Goal: Information Seeking & Learning: Understand process/instructions

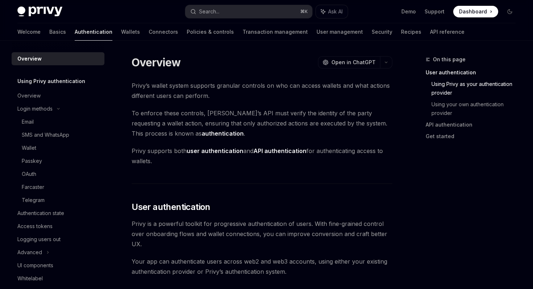
scroll to position [326, 0]
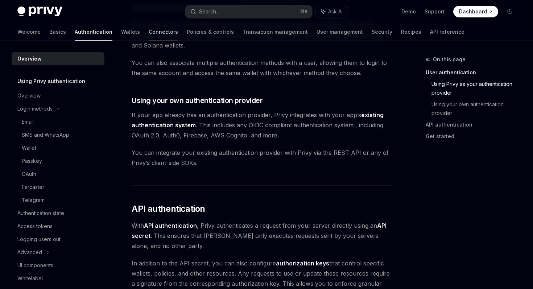
click at [149, 32] on link "Connectors" at bounding box center [163, 31] width 29 height 17
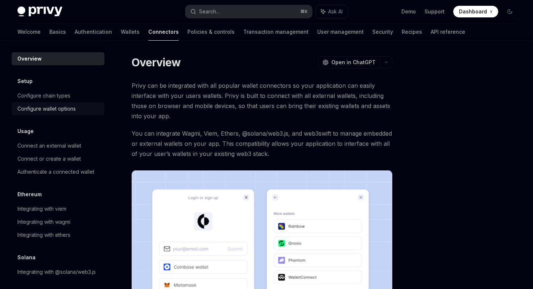
click at [69, 108] on div "Configure wallet options" at bounding box center [46, 108] width 58 height 9
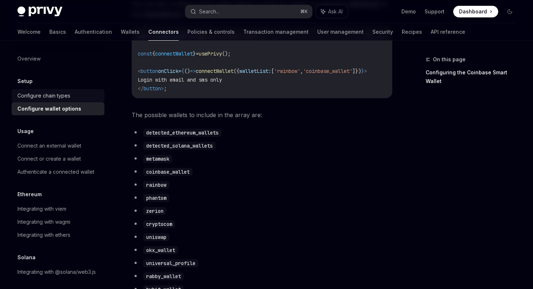
click at [66, 94] on div "Configure chain types" at bounding box center [43, 95] width 53 height 9
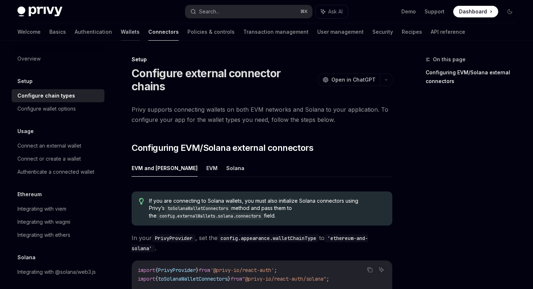
click at [121, 31] on link "Wallets" at bounding box center [130, 31] width 19 height 17
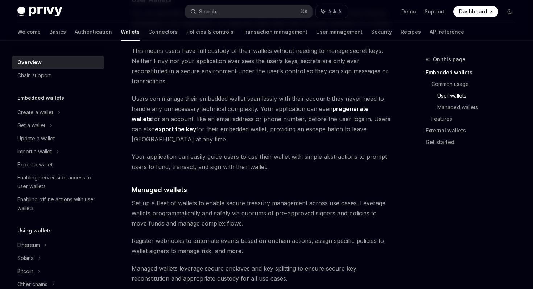
scroll to position [657, 0]
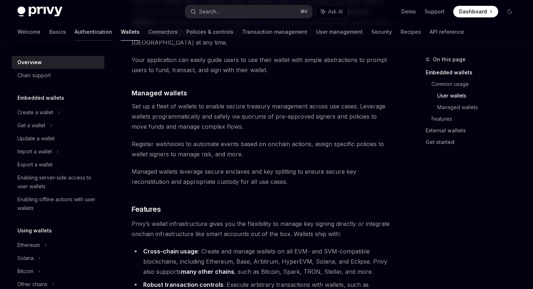
click at [75, 31] on link "Authentication" at bounding box center [93, 31] width 37 height 17
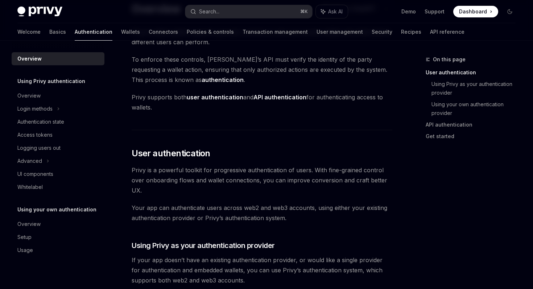
scroll to position [54, 0]
click at [51, 154] on div "Advanced" at bounding box center [58, 160] width 93 height 13
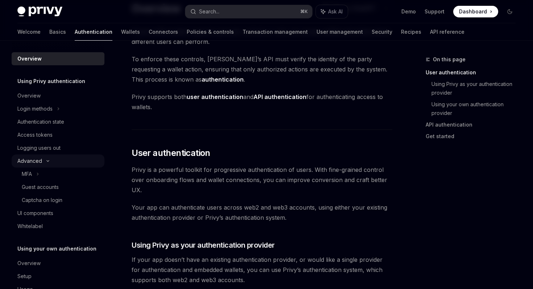
click at [51, 154] on div "Advanced" at bounding box center [58, 160] width 93 height 13
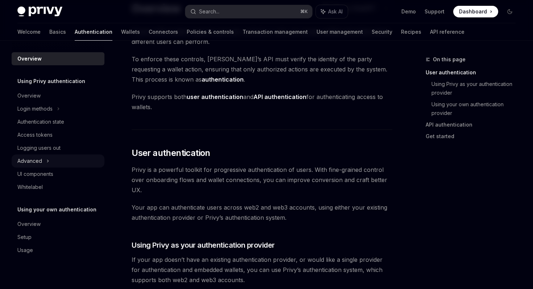
click at [51, 154] on div "Advanced" at bounding box center [58, 160] width 93 height 13
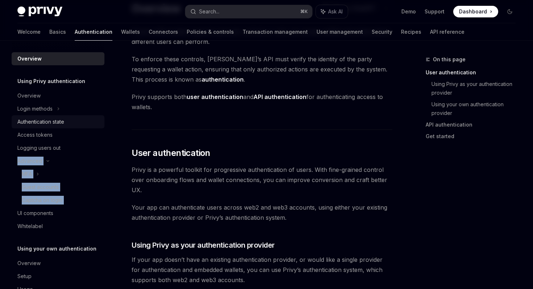
click at [56, 123] on div "Authentication state" at bounding box center [40, 121] width 47 height 9
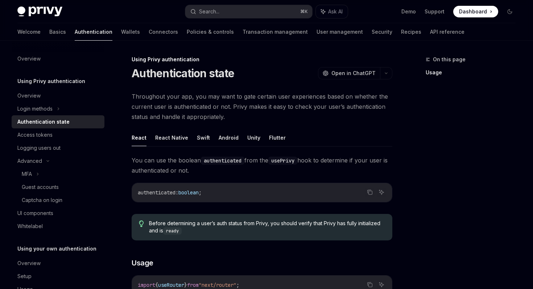
click at [414, 179] on div "On this page Usage" at bounding box center [466, 172] width 110 height 234
click at [176, 139] on button "React Native" at bounding box center [171, 137] width 33 height 17
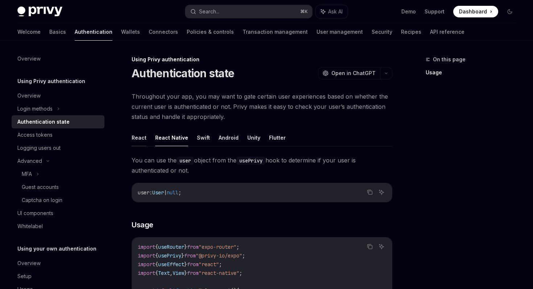
click at [144, 136] on button "React" at bounding box center [139, 137] width 15 height 17
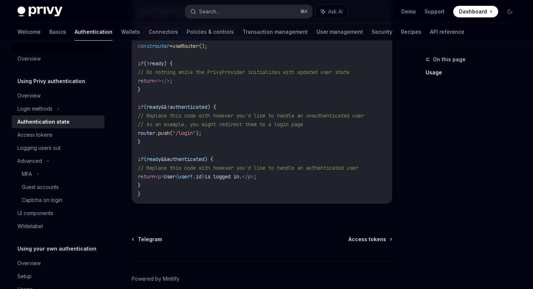
scroll to position [293, 0]
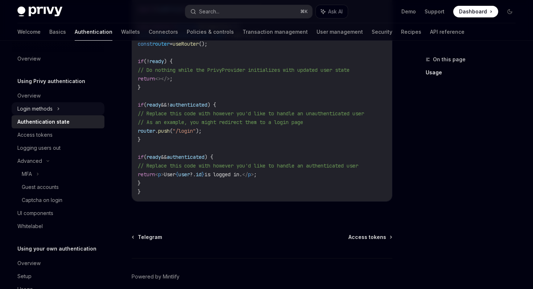
click at [57, 114] on div "Login methods" at bounding box center [58, 108] width 93 height 13
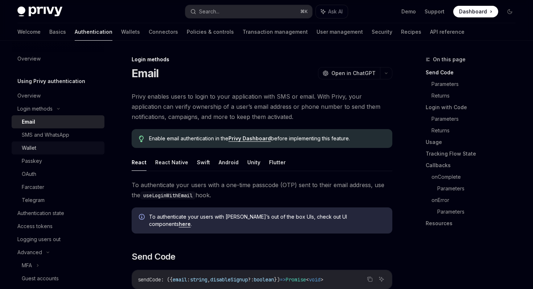
click at [48, 146] on div "Wallet" at bounding box center [61, 148] width 78 height 9
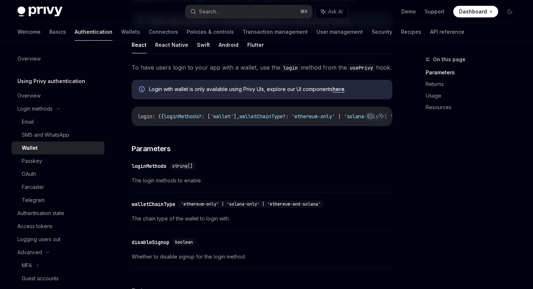
scroll to position [117, 0]
click at [65, 129] on link "SMS and WhatsApp" at bounding box center [58, 134] width 93 height 13
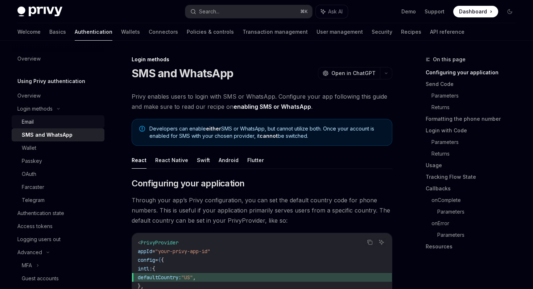
click at [69, 118] on div "Email" at bounding box center [61, 121] width 78 height 9
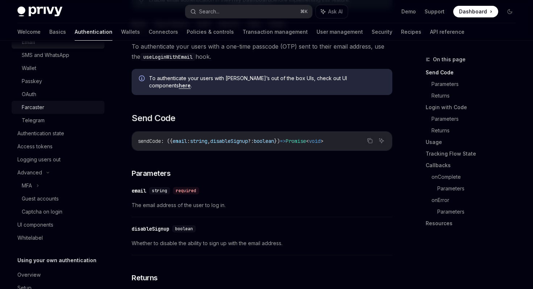
scroll to position [80, 0]
click at [69, 140] on link "Access tokens" at bounding box center [58, 146] width 93 height 13
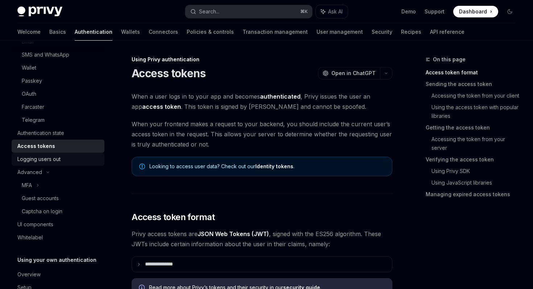
click at [67, 153] on link "Logging users out" at bounding box center [58, 159] width 93 height 13
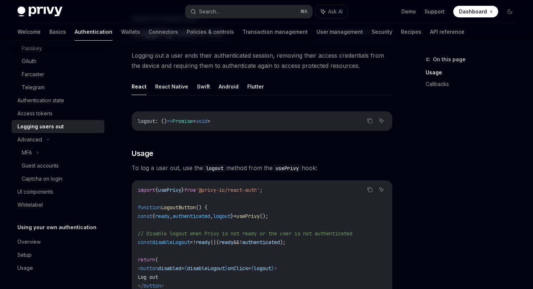
scroll to position [43, 0]
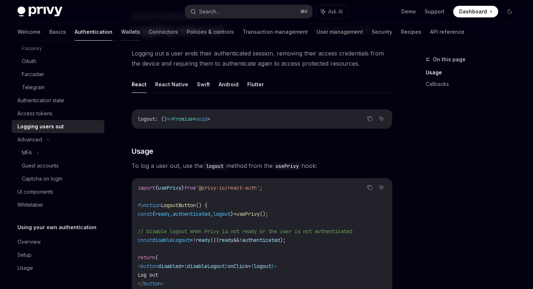
click at [121, 31] on link "Wallets" at bounding box center [130, 31] width 19 height 17
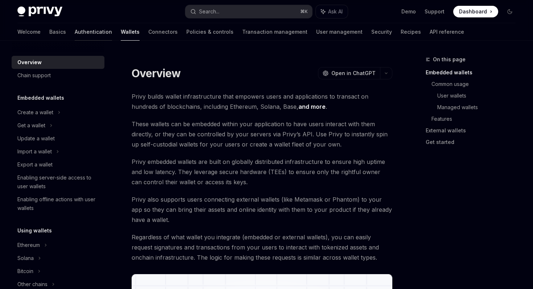
click at [75, 33] on link "Authentication" at bounding box center [93, 31] width 37 height 17
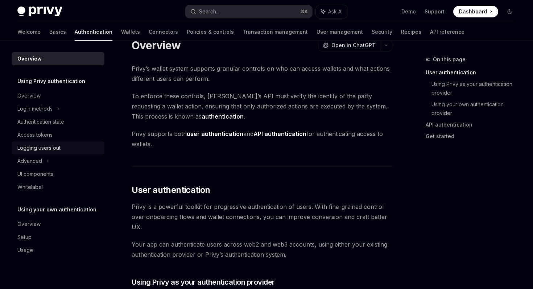
scroll to position [21, 0]
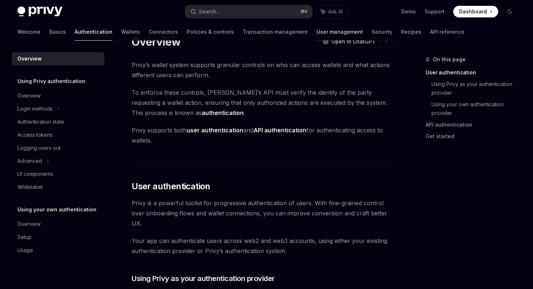
click at [317, 30] on link "User management" at bounding box center [340, 31] width 46 height 17
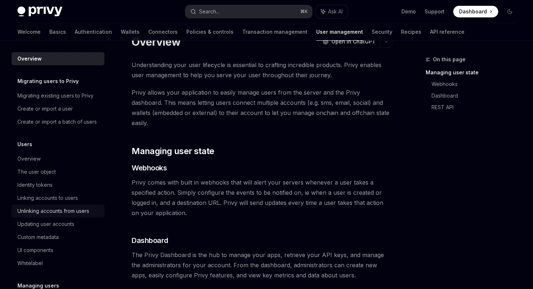
scroll to position [22, 0]
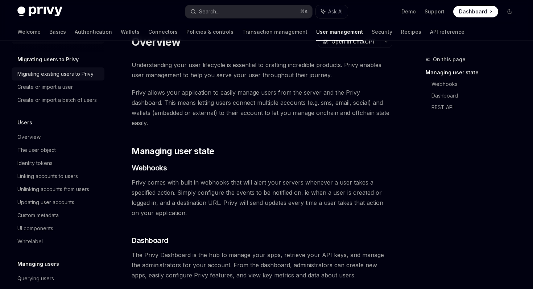
click at [87, 77] on div "Migrating existing users to Privy" at bounding box center [55, 74] width 76 height 9
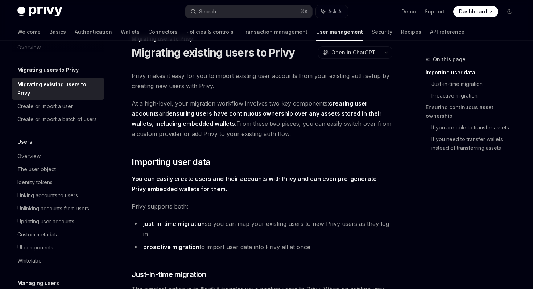
scroll to position [4, 0]
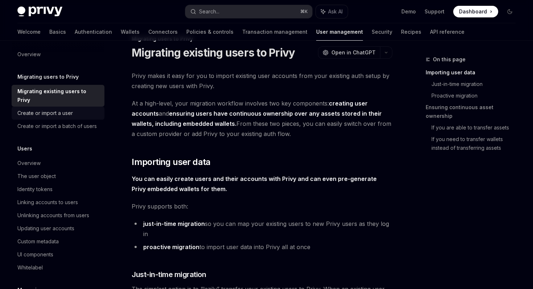
click at [72, 109] on div "Create or import a user" at bounding box center [44, 113] width 55 height 9
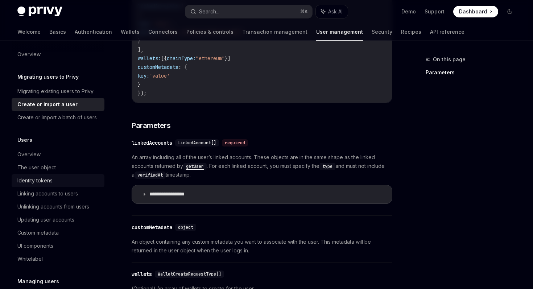
scroll to position [28, 0]
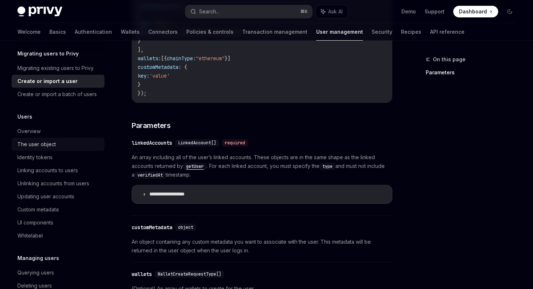
click at [74, 148] on div "The user object" at bounding box center [58, 144] width 83 height 9
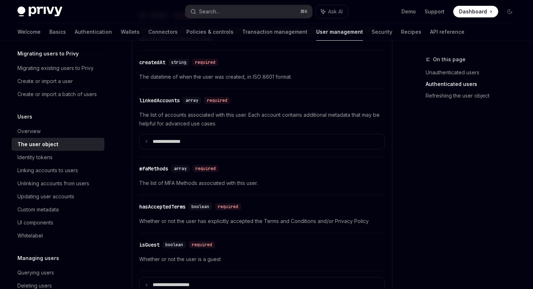
scroll to position [277, 0]
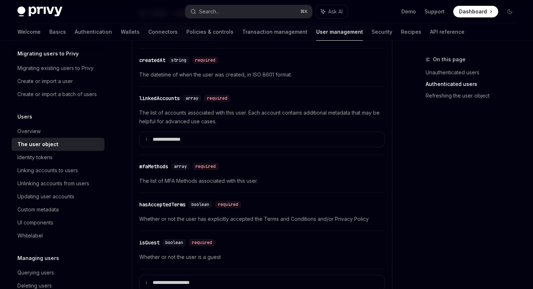
click at [172, 148] on div "**********" at bounding box center [261, 122] width 245 height 65
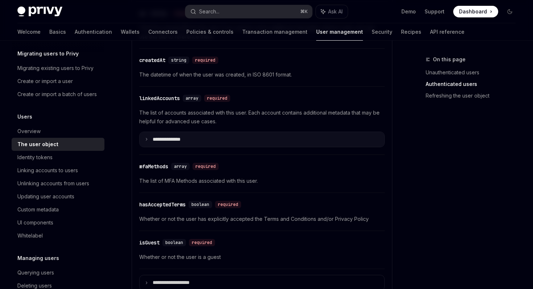
click at [173, 143] on summary "**********" at bounding box center [262, 139] width 245 height 15
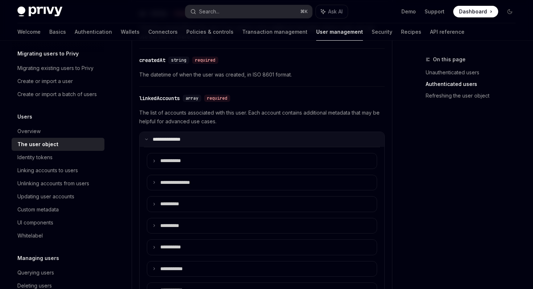
click at [173, 143] on summary "**********" at bounding box center [262, 139] width 245 height 15
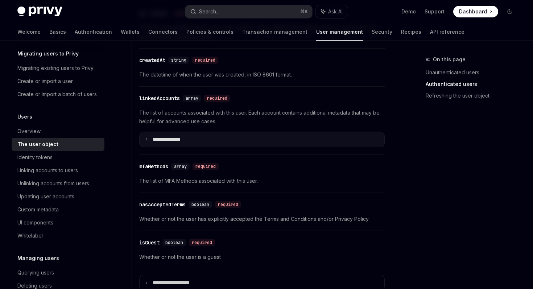
click at [173, 143] on summary "**********" at bounding box center [262, 139] width 245 height 15
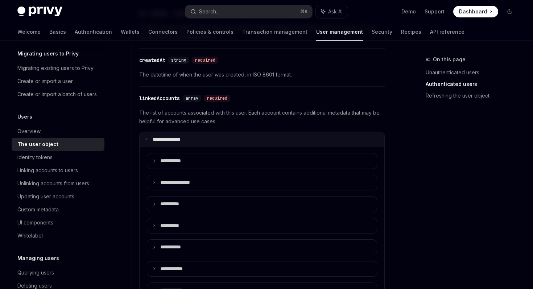
click at [183, 140] on p "**********" at bounding box center [171, 139] width 37 height 7
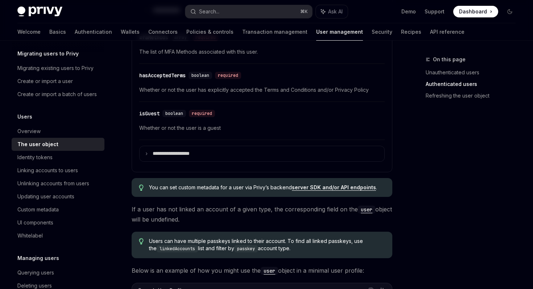
scroll to position [407, 0]
click at [342, 162] on div "**********" at bounding box center [261, 22] width 251 height 300
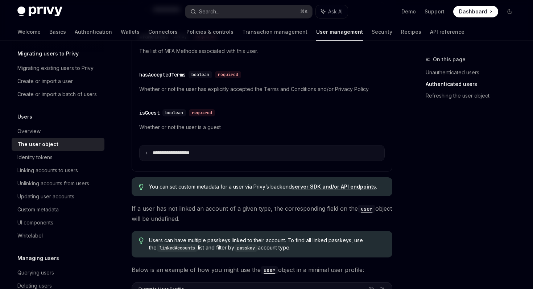
click at [342, 160] on summary "**********" at bounding box center [262, 152] width 245 height 15
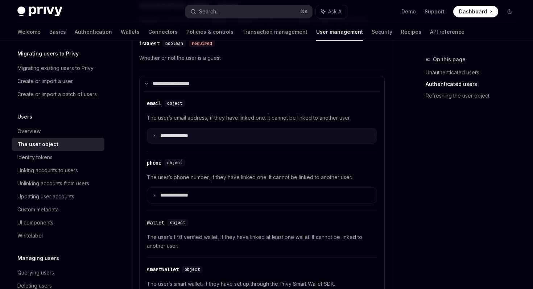
scroll to position [479, 0]
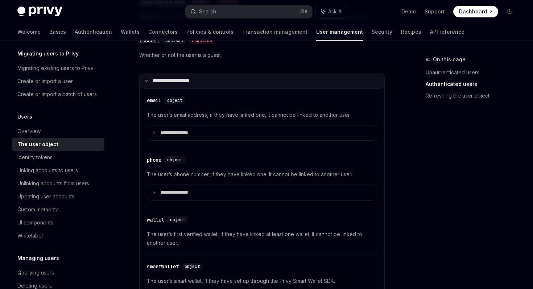
click at [311, 84] on summary "**********" at bounding box center [262, 80] width 245 height 15
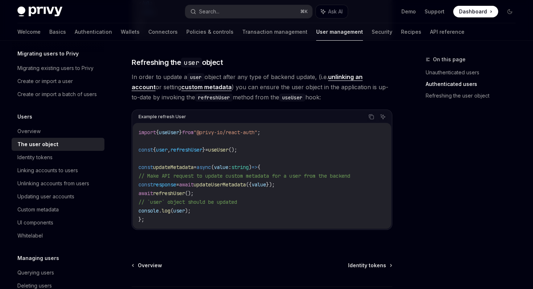
scroll to position [952, 0]
click at [86, 199] on div "Updating user accounts" at bounding box center [58, 196] width 83 height 9
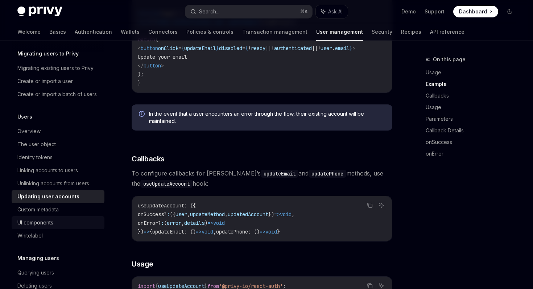
scroll to position [58, 0]
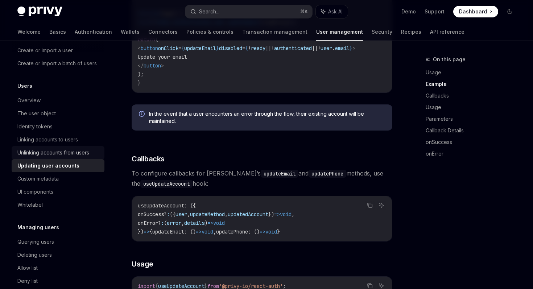
click at [73, 150] on div "Unlinking accounts from users" at bounding box center [53, 152] width 72 height 9
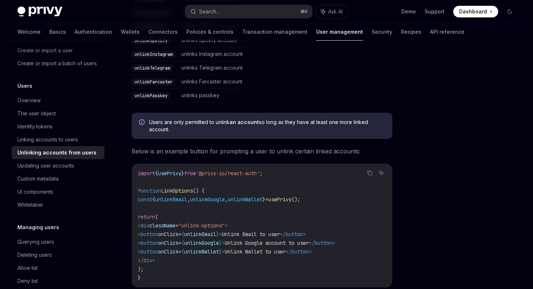
scroll to position [326, 0]
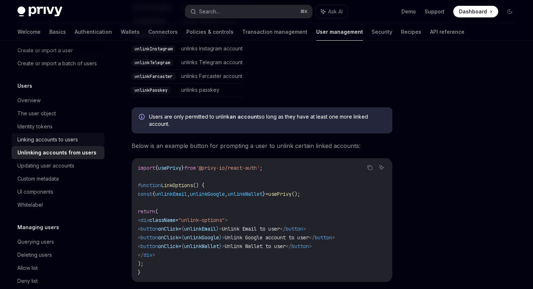
click at [81, 145] on link "Linking accounts to users" at bounding box center [58, 139] width 93 height 13
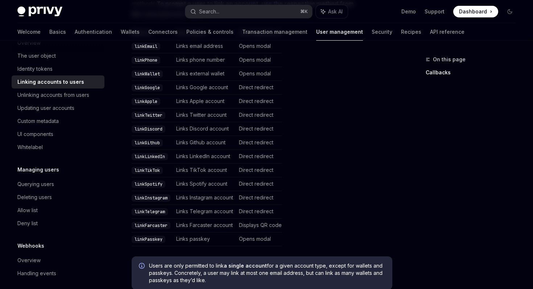
scroll to position [121, 0]
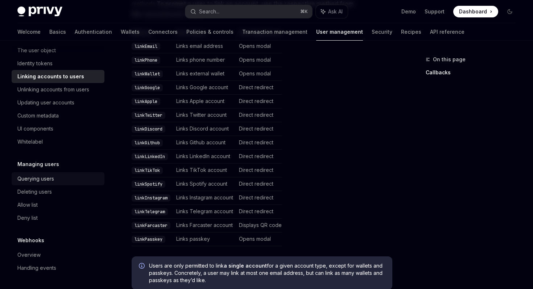
click at [84, 181] on div "Querying users" at bounding box center [58, 178] width 83 height 9
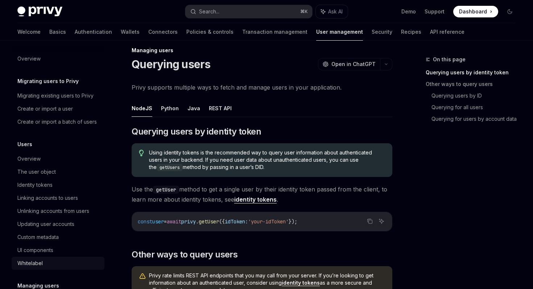
scroll to position [8, 0]
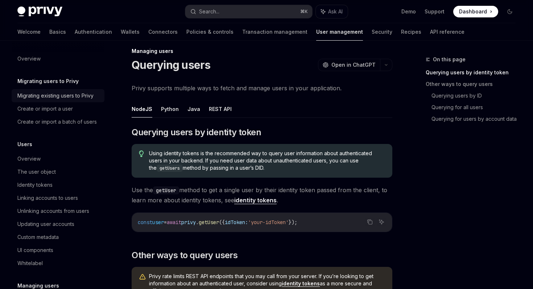
click at [71, 101] on link "Migrating existing users to Privy" at bounding box center [58, 95] width 93 height 13
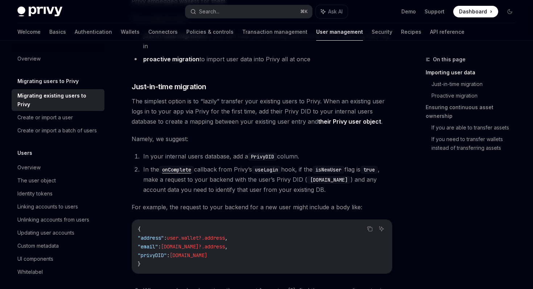
scroll to position [205, 0]
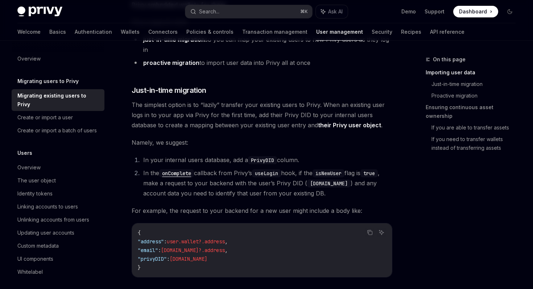
click at [186, 175] on code "onComplete" at bounding box center [176, 173] width 35 height 8
type textarea "*"
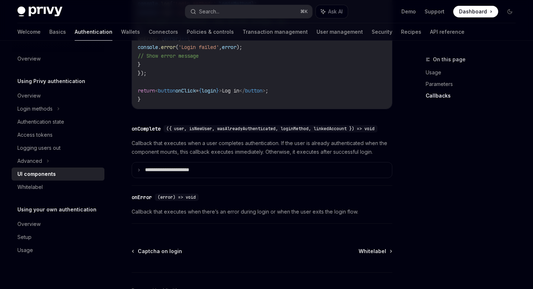
scroll to position [1027, 0]
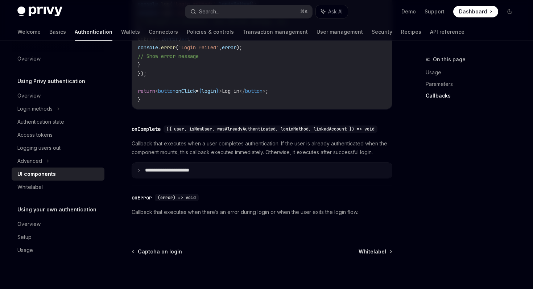
click at [139, 178] on summary "**********" at bounding box center [262, 170] width 260 height 15
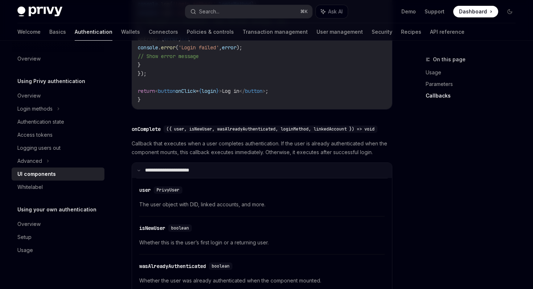
click at [139, 178] on summary "**********" at bounding box center [262, 170] width 260 height 15
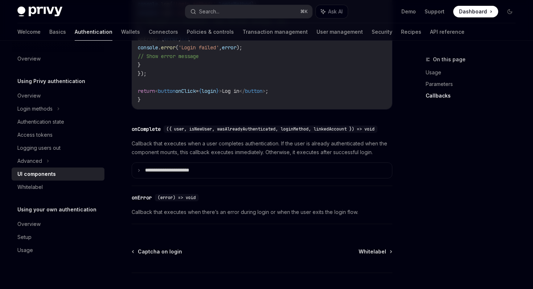
click at [141, 133] on div "onComplete" at bounding box center [146, 128] width 29 height 7
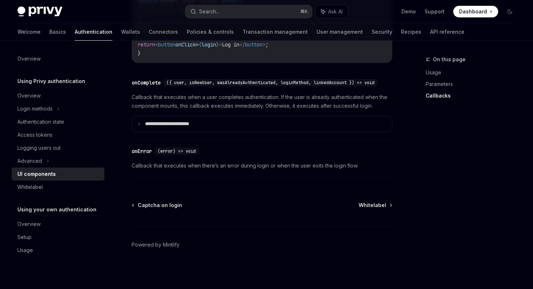
scroll to position [1092, 0]
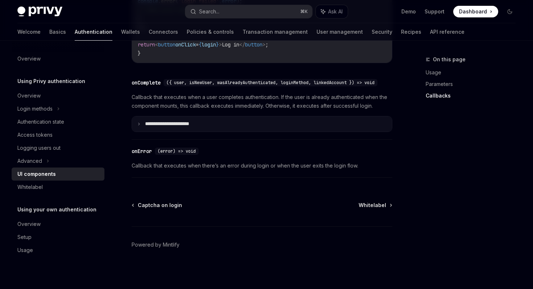
click at [211, 131] on summary "**********" at bounding box center [262, 123] width 260 height 15
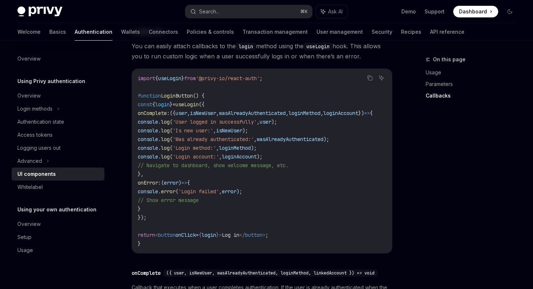
scroll to position [0, 0]
drag, startPoint x: 160, startPoint y: 117, endPoint x: 190, endPoint y: 183, distance: 71.9
click at [190, 183] on code "import { useLogin } from '@privy-io/react-auth' ; function LoginButton () { con…" at bounding box center [264, 161] width 252 height 174
copy code "onComplete : ({ user , isNewUser , wasAlreadyAuthenticated , loginMethod , logi…"
click at [321, 195] on code "import { useLogin } from '@privy-io/react-auth' ; function LoginButton () { con…" at bounding box center [264, 161] width 252 height 174
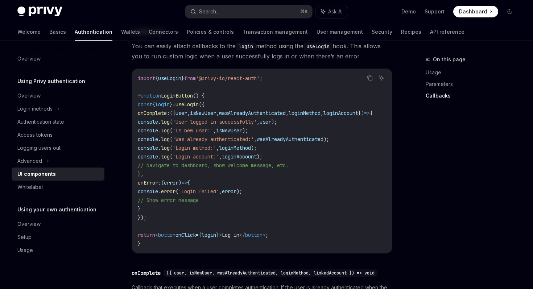
click at [254, 143] on span "'Was already authenticated:'" at bounding box center [213, 139] width 81 height 7
drag, startPoint x: 312, startPoint y: 162, endPoint x: 174, endPoint y: 127, distance: 143.0
click at [174, 127] on code "import { useLogin } from '@privy-io/react-auth' ; function LoginButton () { con…" at bounding box center [264, 161] width 252 height 174
copy code "console . log ( 'User logged in successfully' , user ); console . log ( 'Is new…"
click at [435, 172] on div "On this page Usage Parameters Callbacks" at bounding box center [466, 172] width 110 height 234
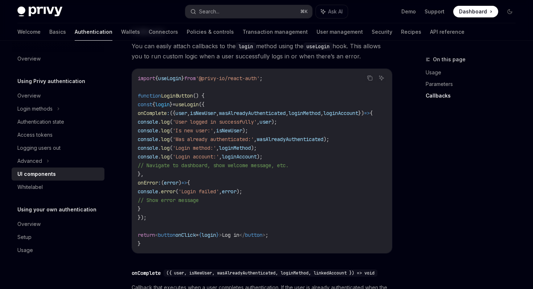
click at [421, 183] on div "On this page Usage Parameters Callbacks" at bounding box center [466, 172] width 110 height 234
